Goal: Task Accomplishment & Management: Use online tool/utility

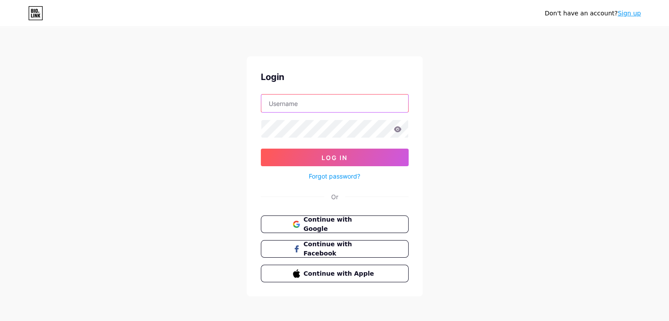
click at [294, 97] on input "text" at bounding box center [334, 104] width 147 height 18
type input "eina1980"
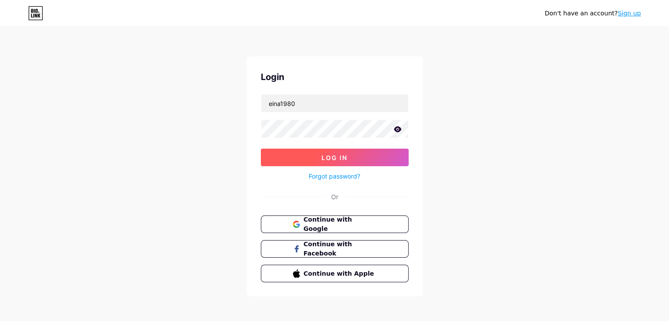
click at [350, 158] on button "Log In" at bounding box center [335, 158] width 148 height 18
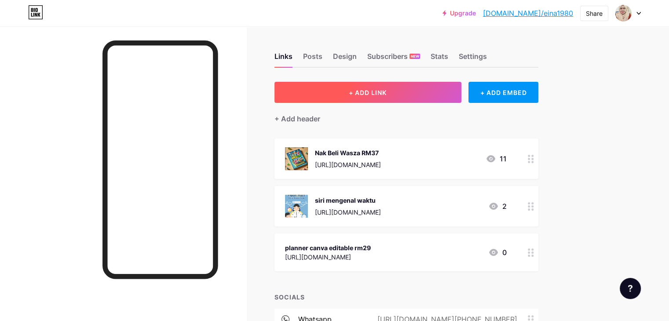
click at [431, 91] on button "+ ADD LINK" at bounding box center [368, 92] width 187 height 21
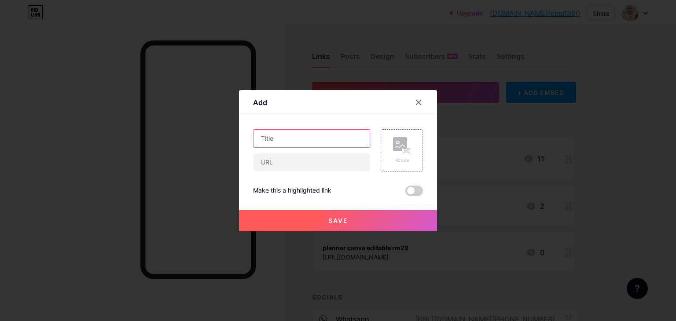
click at [271, 139] on input "text" at bounding box center [311, 139] width 116 height 18
click at [264, 159] on input "text" at bounding box center [311, 163] width 116 height 18
paste input "[URL][DOMAIN_NAME]"
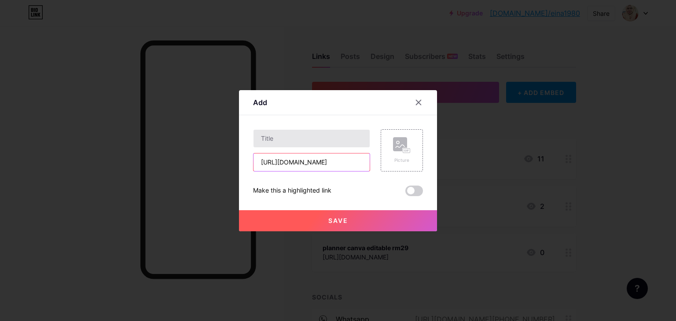
type input "[URL][DOMAIN_NAME]"
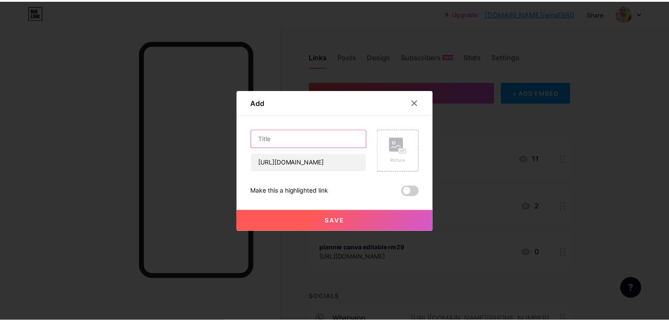
scroll to position [0, 0]
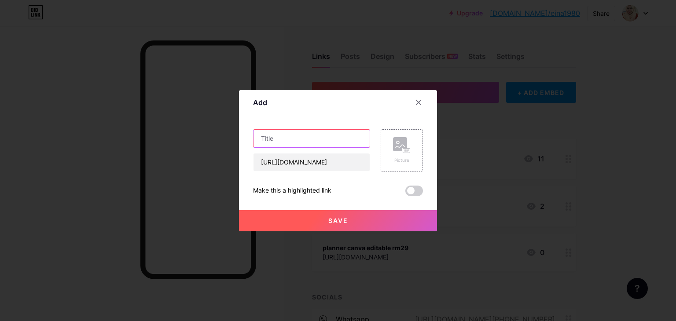
click at [282, 142] on input "text" at bounding box center [311, 139] width 116 height 18
type input "[PERSON_NAME]ajar jawi anak-anak"
click at [383, 147] on div "Picture" at bounding box center [402, 150] width 42 height 42
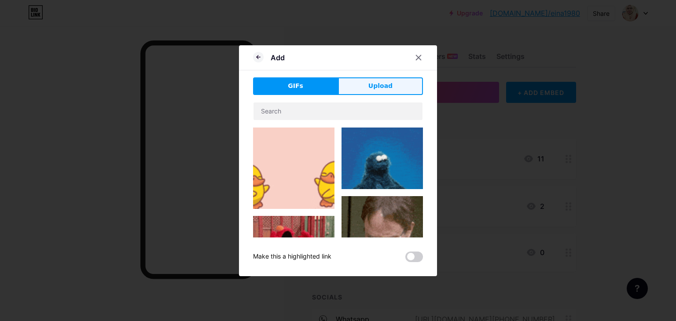
click at [381, 83] on span "Upload" at bounding box center [380, 85] width 24 height 9
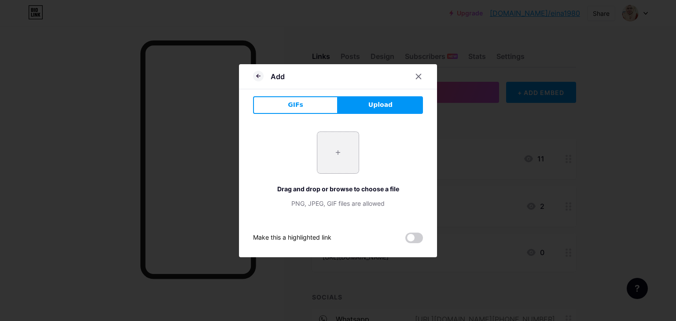
click at [336, 139] on input "file" at bounding box center [337, 152] width 41 height 41
type input "C:\fakepath\Jawi Muka Depan.png"
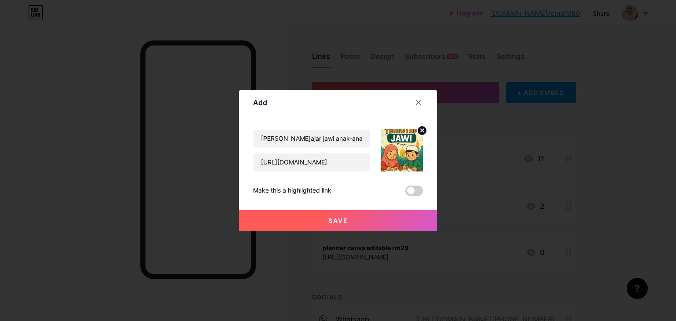
click at [338, 224] on button "Save" at bounding box center [338, 220] width 198 height 21
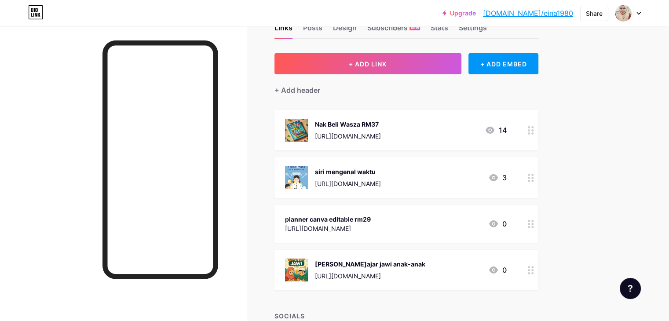
scroll to position [44, 0]
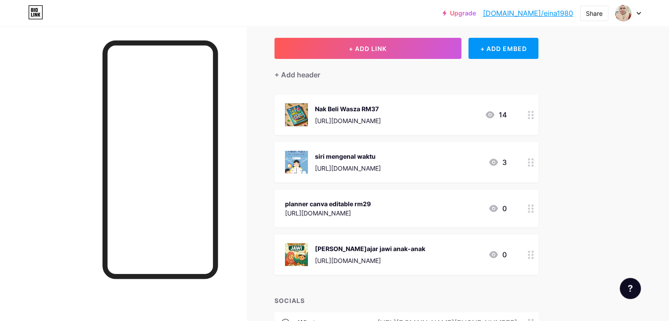
click at [425, 260] on div "[URL][DOMAIN_NAME]" at bounding box center [370, 260] width 110 height 9
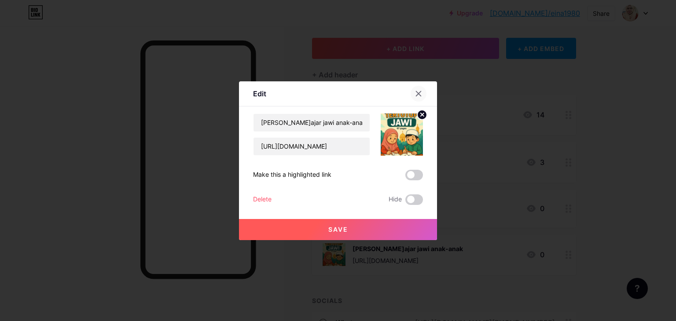
click at [415, 92] on icon at bounding box center [418, 93] width 7 height 7
